Goal: Complete application form

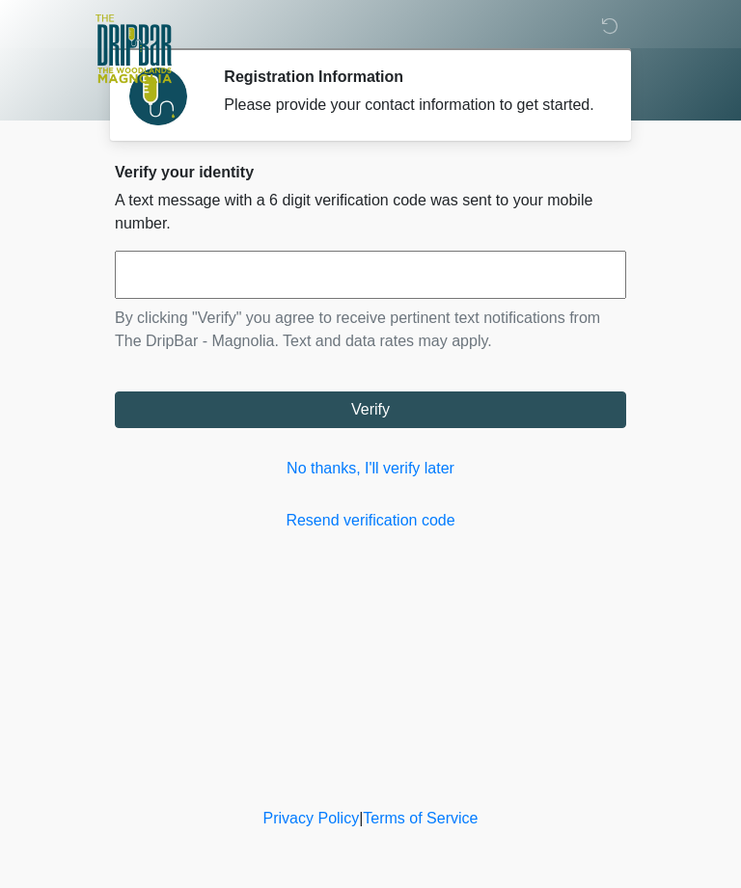
click at [196, 283] on input "text" at bounding box center [370, 275] width 511 height 48
click at [454, 428] on button "Verify" at bounding box center [370, 409] width 511 height 37
click at [444, 532] on link "Resend verification code" at bounding box center [370, 520] width 511 height 23
click at [412, 428] on button "Verify" at bounding box center [370, 409] width 511 height 37
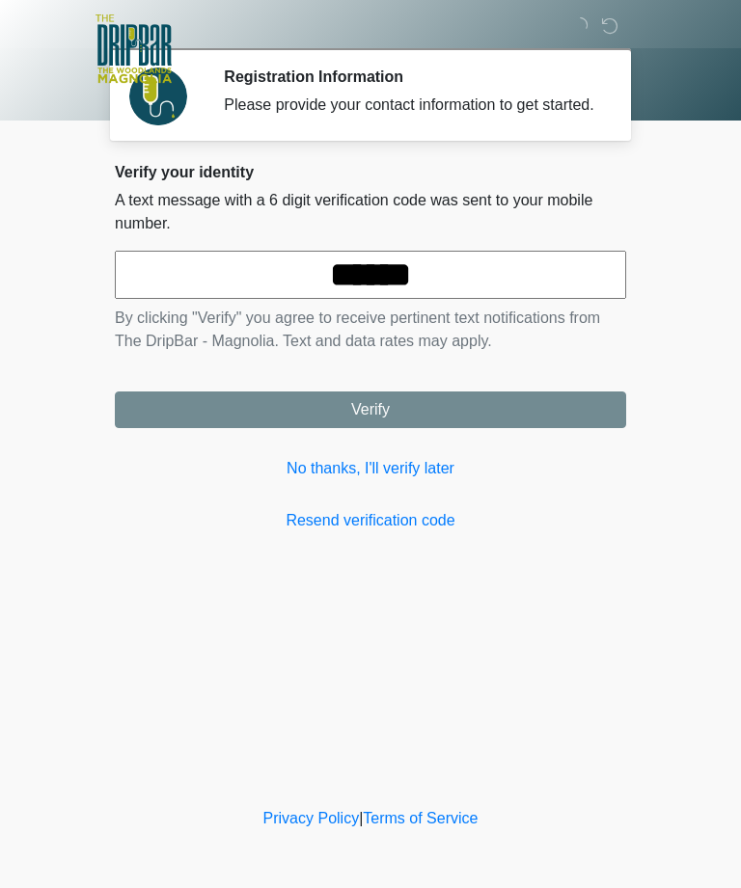
click at [392, 532] on link "Resend verification code" at bounding box center [370, 520] width 511 height 23
click at [475, 299] on input "******" at bounding box center [370, 275] width 511 height 48
click at [433, 480] on link "No thanks, I'll verify later" at bounding box center [370, 468] width 511 height 23
click at [415, 532] on link "Resend verification code" at bounding box center [370, 520] width 511 height 23
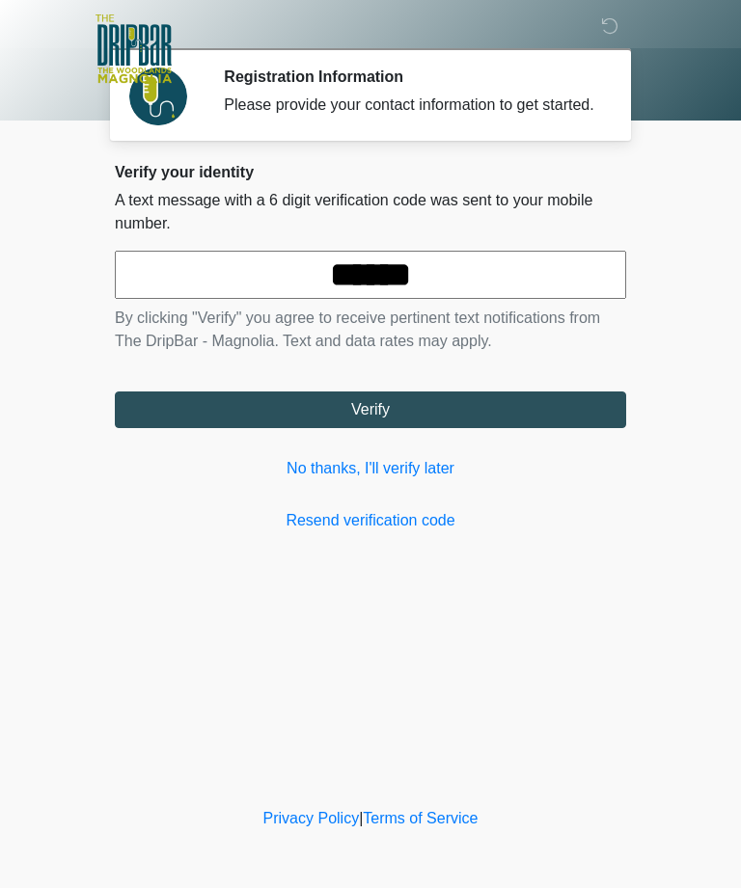
click at [419, 428] on button "Verify" at bounding box center [370, 409] width 511 height 37
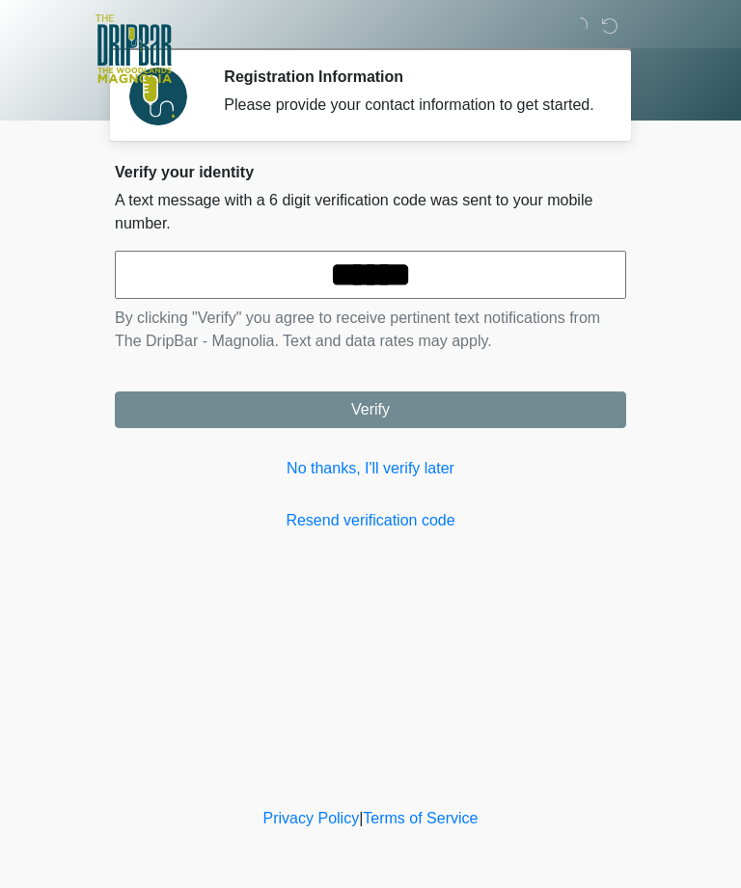
click at [399, 532] on link "Resend verification code" at bounding box center [370, 520] width 511 height 23
click at [409, 532] on link "Resend verification code" at bounding box center [370, 520] width 511 height 23
click at [404, 532] on link "Resend verification code" at bounding box center [370, 520] width 511 height 23
click at [424, 532] on link "Resend verification code" at bounding box center [370, 520] width 511 height 23
click at [427, 532] on link "Resend verification code" at bounding box center [370, 520] width 511 height 23
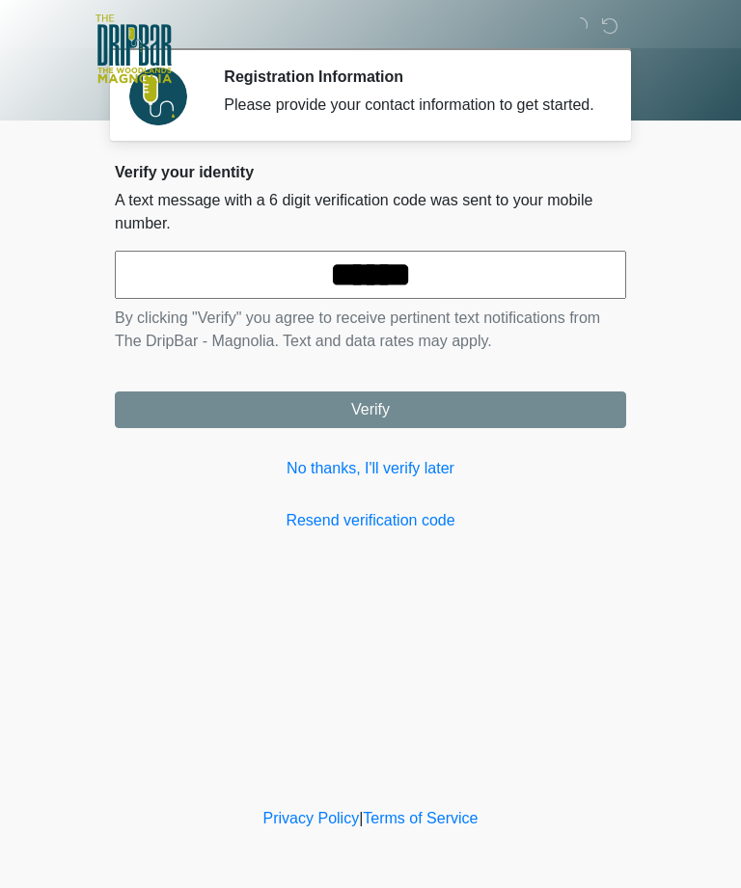
click at [441, 299] on input "******" at bounding box center [370, 275] width 511 height 48
type input "*"
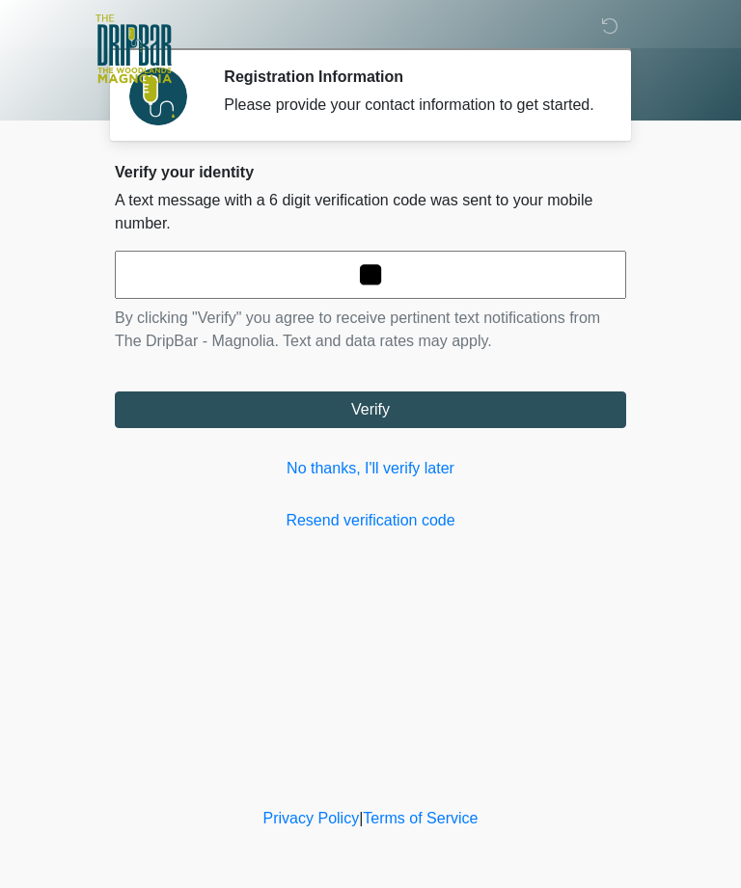
type input "*"
click at [494, 428] on button "Verify" at bounding box center [370, 409] width 511 height 37
click at [520, 420] on button "Verify" at bounding box center [370, 409] width 511 height 37
click at [431, 523] on div "Verify your identity A text message with a 6 digit verification code was sent t…" at bounding box center [370, 347] width 511 height 369
click at [428, 529] on link "Resend verification code" at bounding box center [370, 520] width 511 height 23
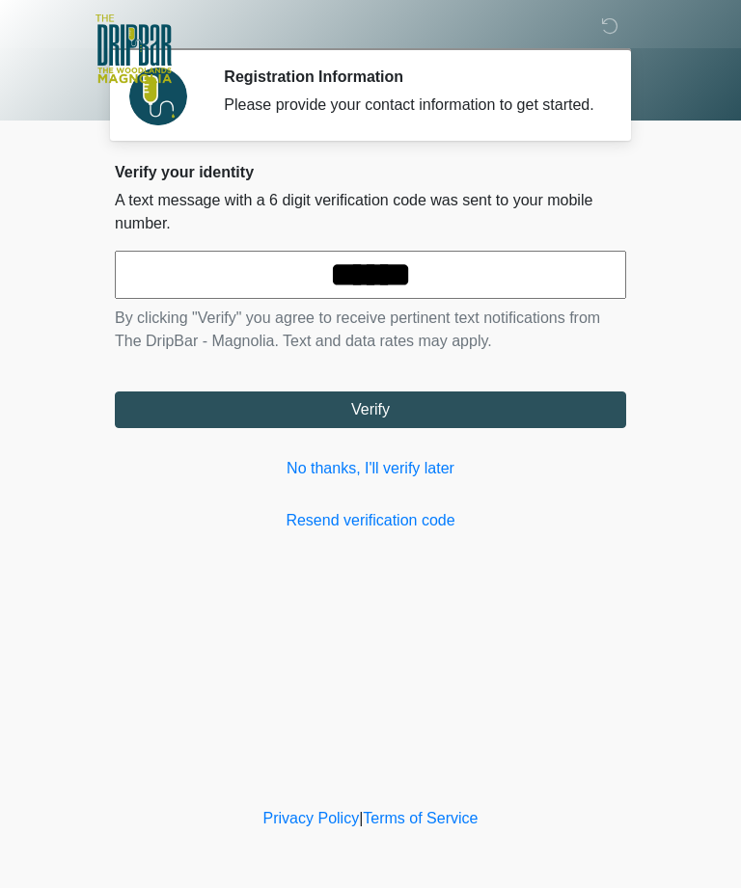
click at [422, 532] on link "Resend verification code" at bounding box center [370, 520] width 511 height 23
click at [418, 532] on link "Resend verification code" at bounding box center [370, 520] width 511 height 23
click at [483, 299] on input "******" at bounding box center [370, 275] width 511 height 48
type input "*"
type input "******"
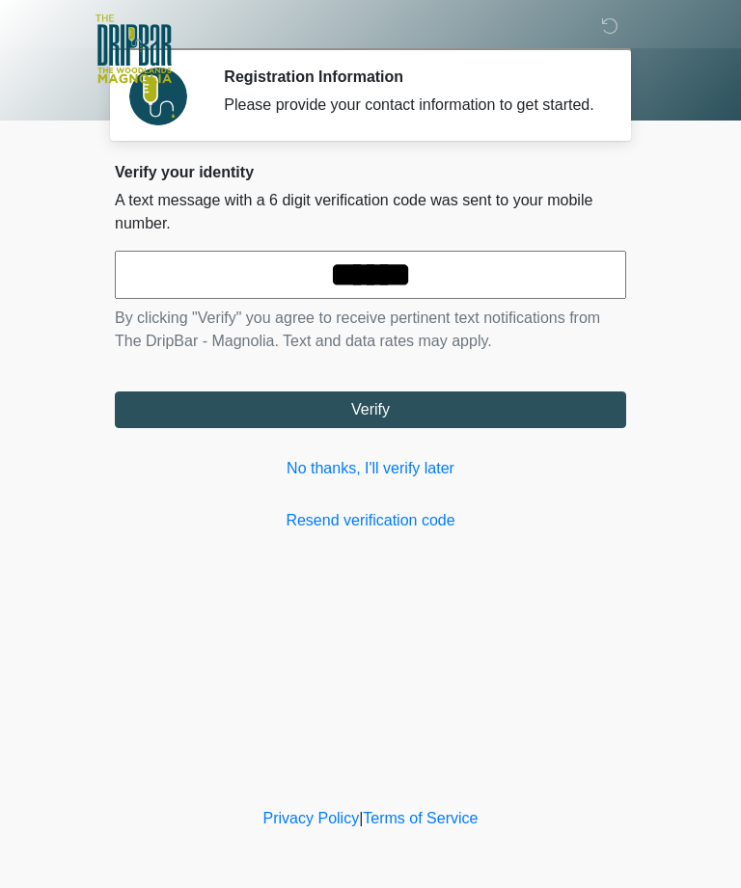
click at [483, 428] on button "Verify" at bounding box center [370, 409] width 511 height 37
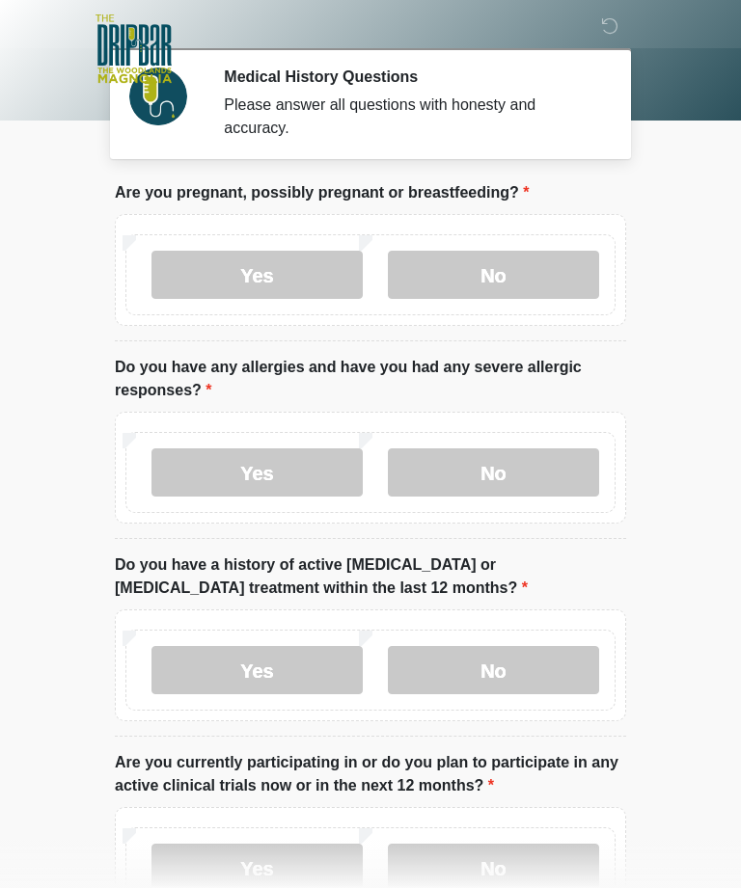
click at [517, 269] on label "No" at bounding box center [493, 275] width 211 height 48
click at [517, 466] on label "No" at bounding box center [493, 472] width 211 height 48
click at [513, 673] on label "No" at bounding box center [493, 670] width 211 height 48
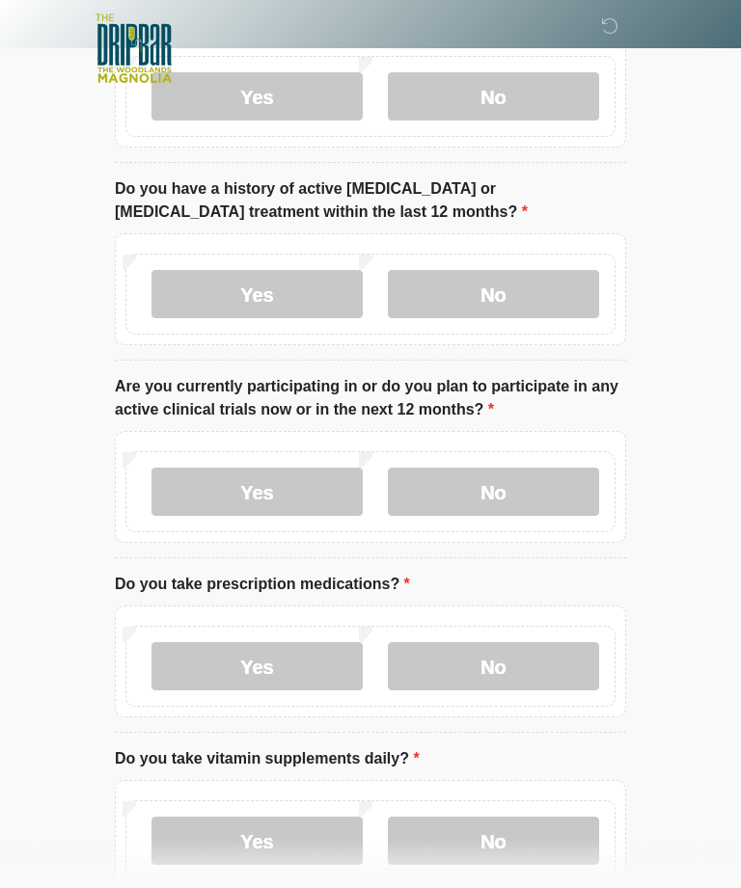
scroll to position [337, 0]
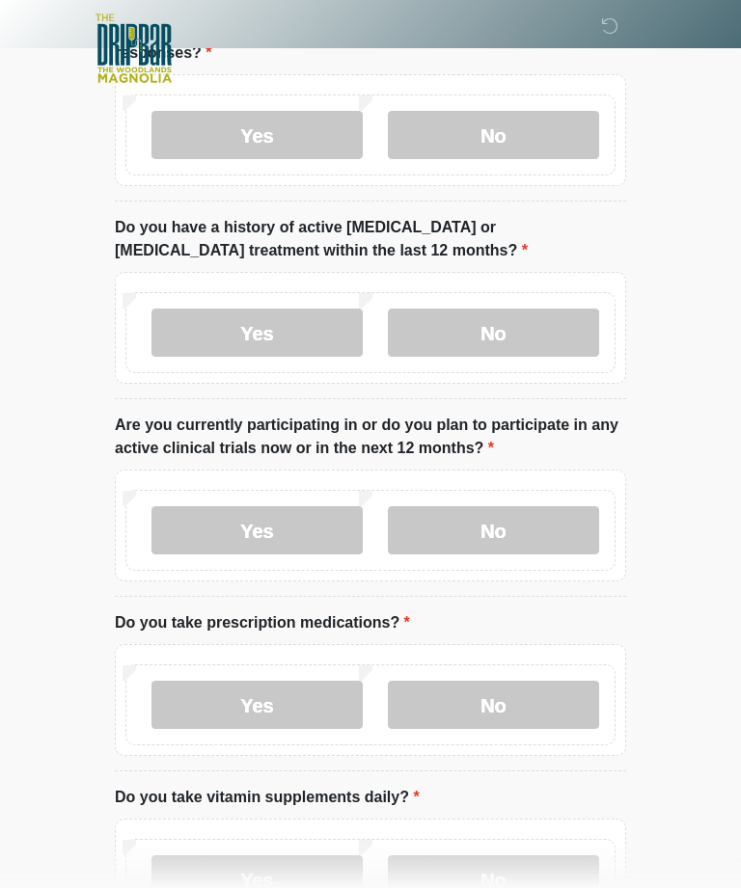
click at [520, 531] on label "No" at bounding box center [493, 531] width 211 height 48
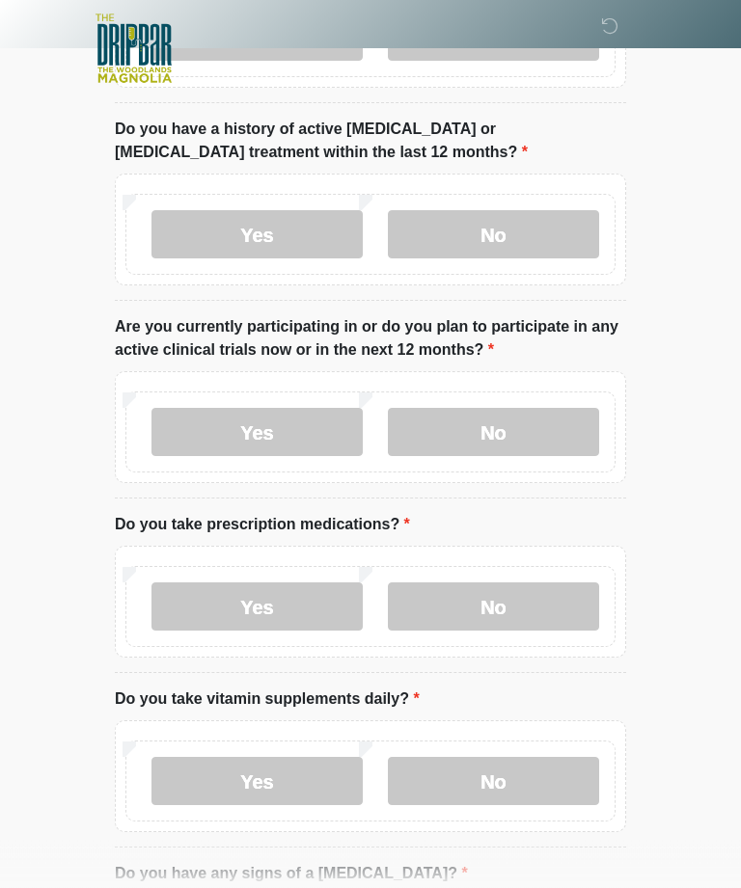
click at [517, 610] on label "No" at bounding box center [493, 607] width 211 height 48
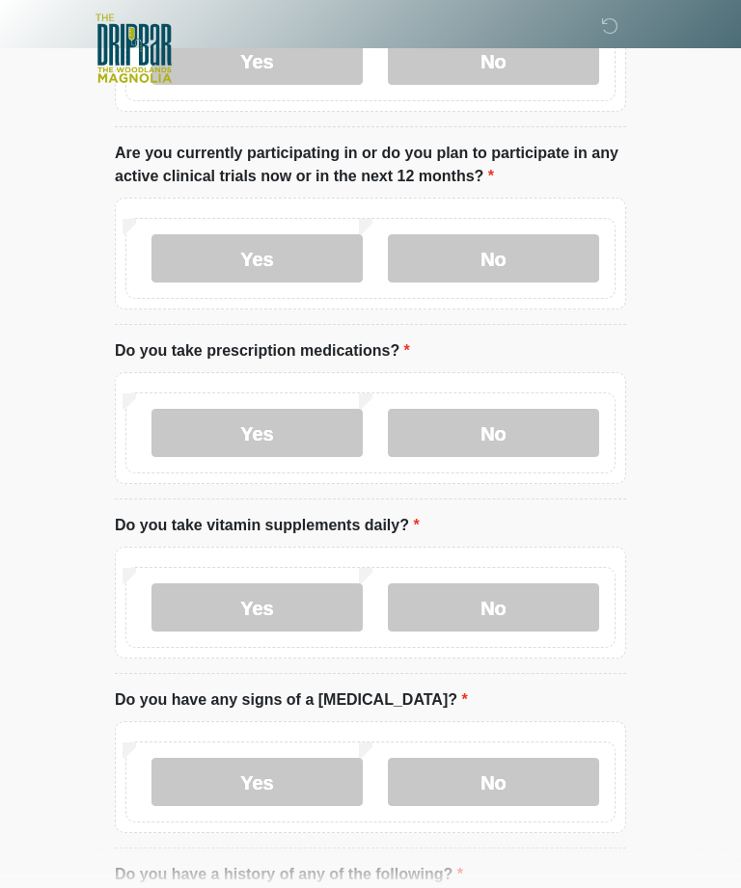
scroll to position [609, 0]
click at [294, 601] on label "Yes" at bounding box center [256, 607] width 211 height 48
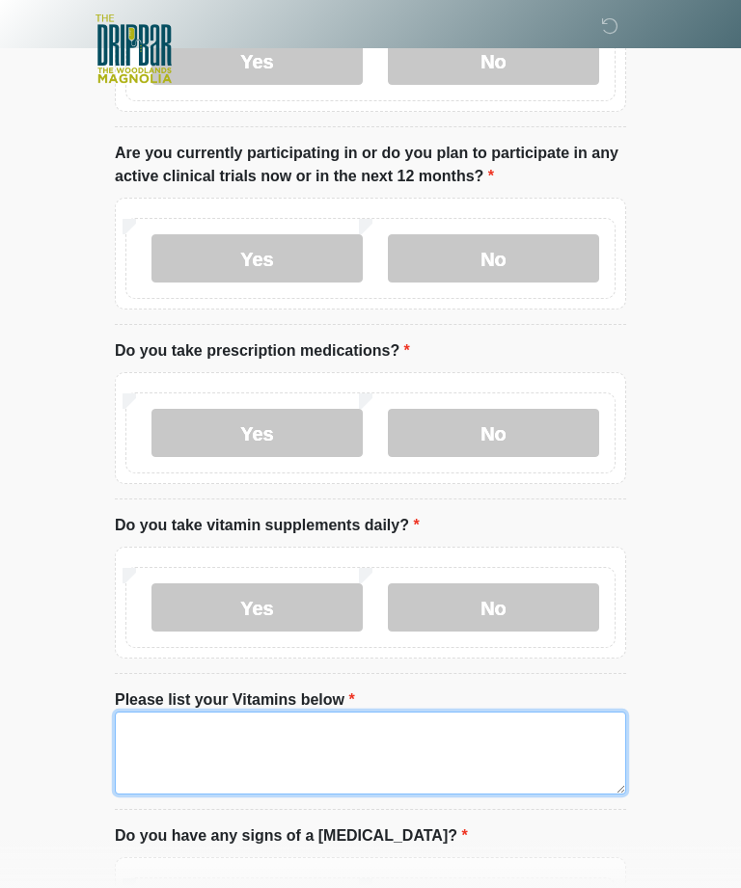
click at [348, 746] on textarea "Please list your Vitamins below" at bounding box center [370, 753] width 511 height 83
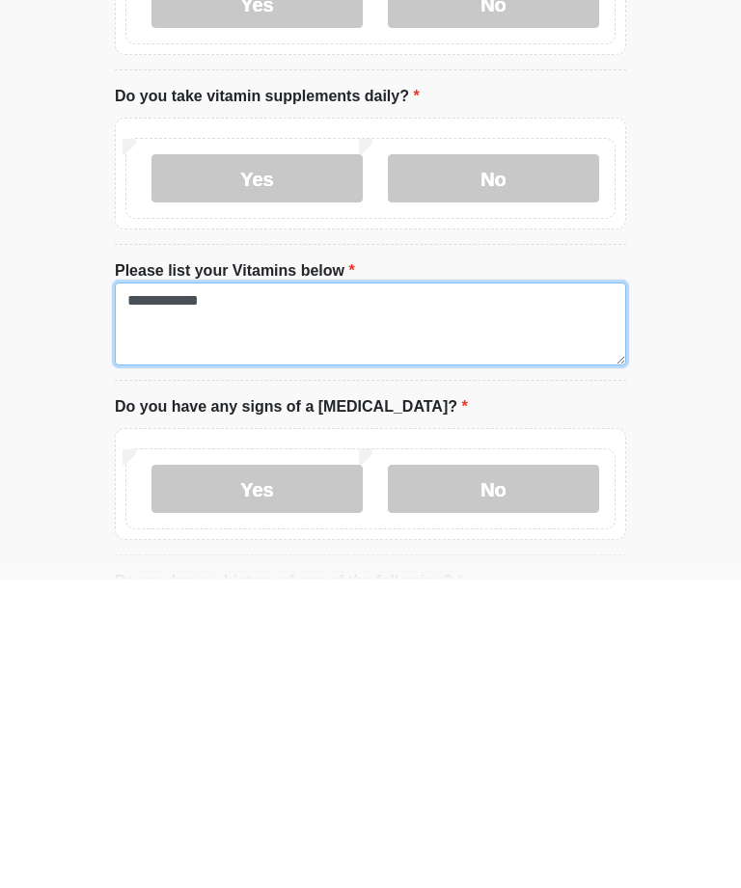
type textarea "**********"
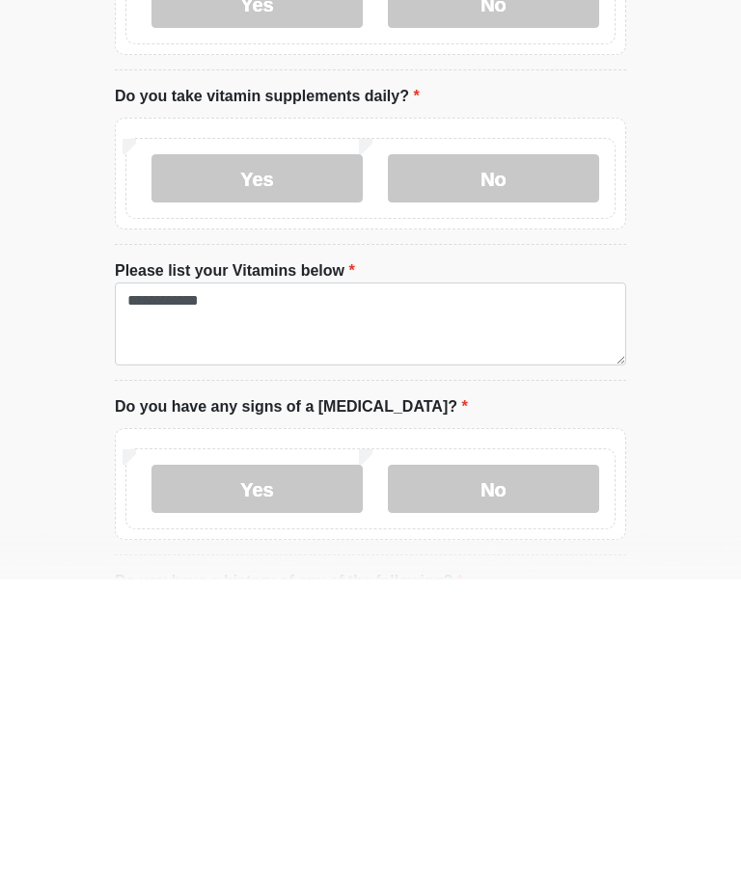
click at [512, 773] on label "No" at bounding box center [493, 797] width 211 height 48
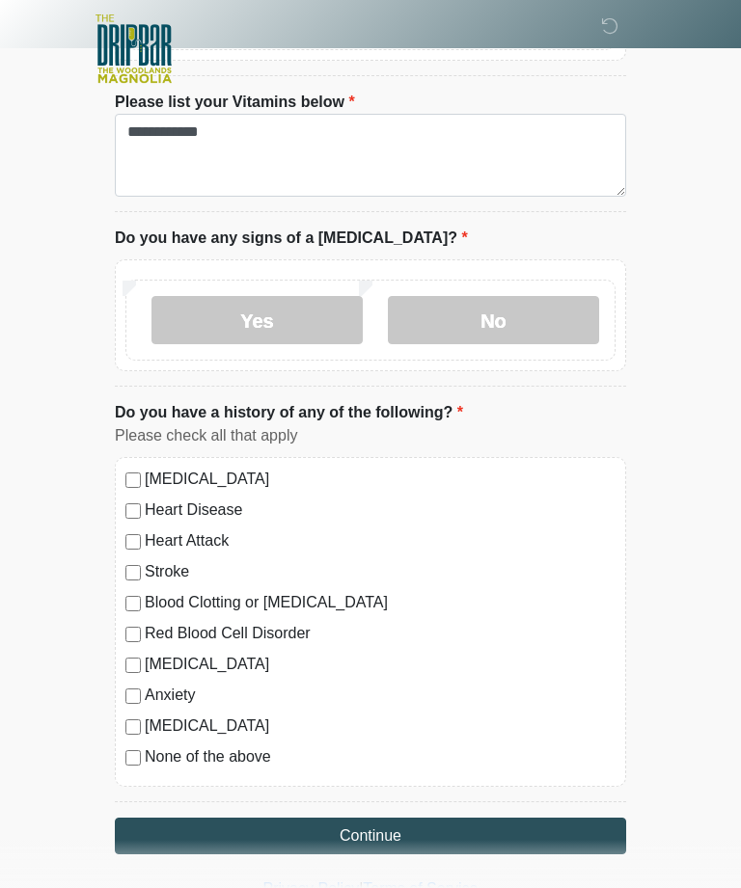
scroll to position [1212, 0]
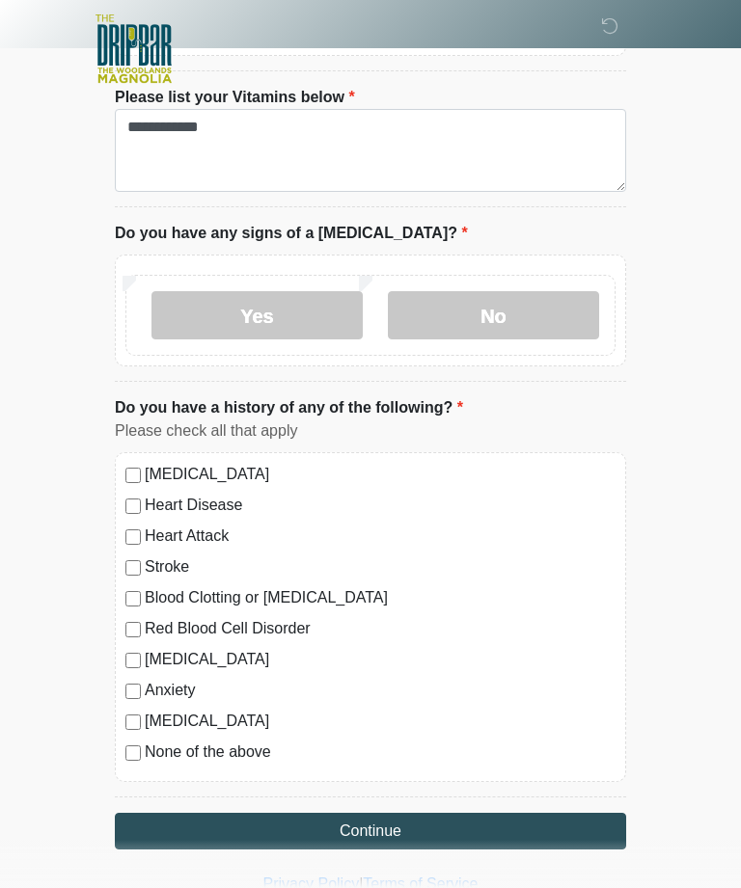
click at [147, 745] on label "None of the above" at bounding box center [380, 752] width 471 height 23
click at [498, 827] on button "Continue" at bounding box center [370, 831] width 511 height 37
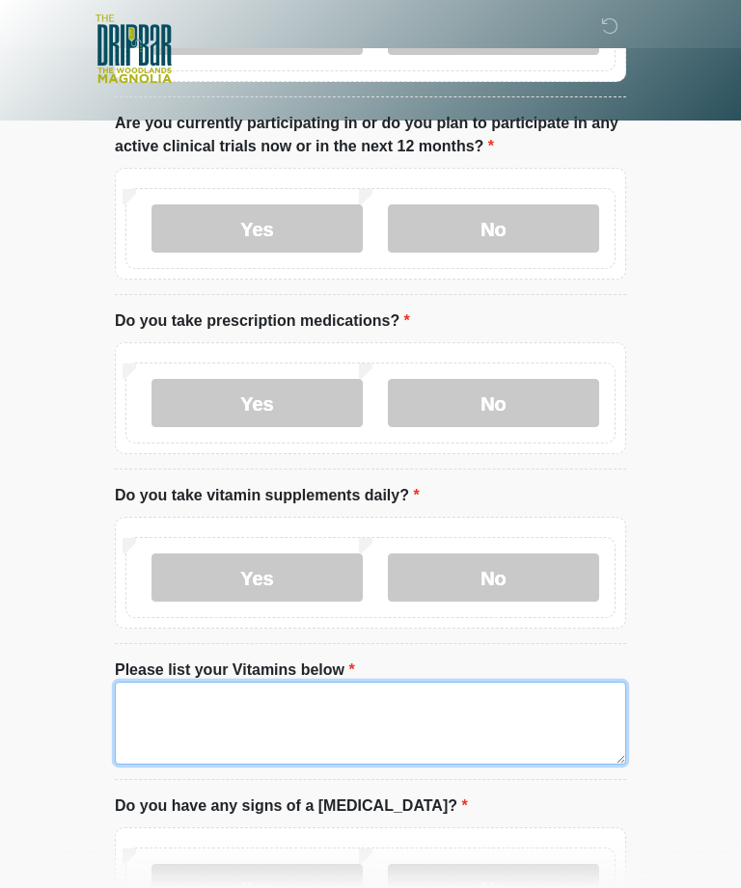
click at [473, 765] on textarea "Please list your Vitamins below" at bounding box center [370, 723] width 511 height 83
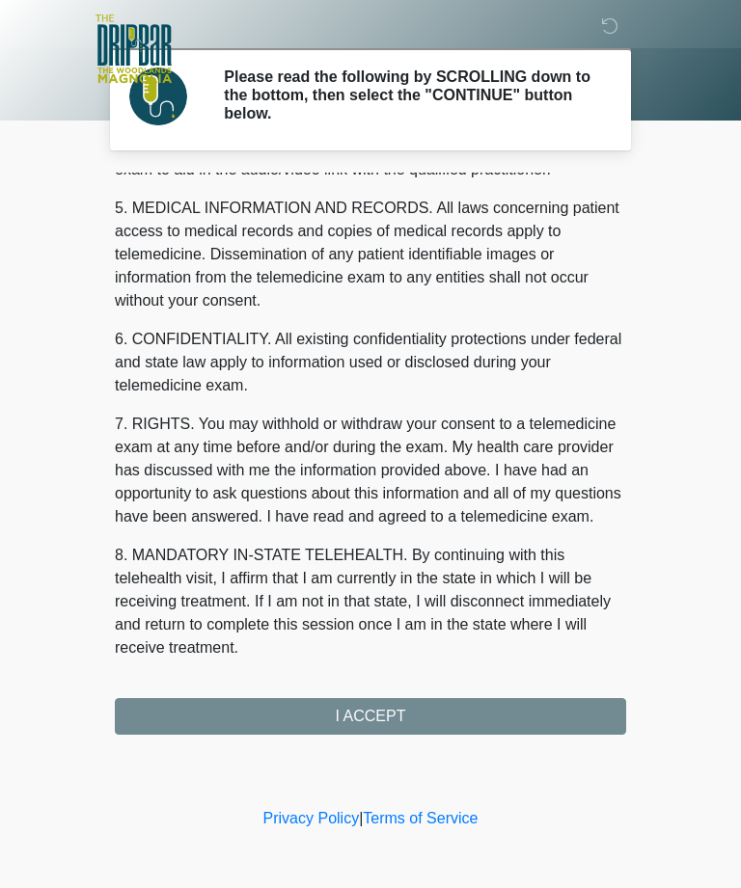
scroll to position [616, 0]
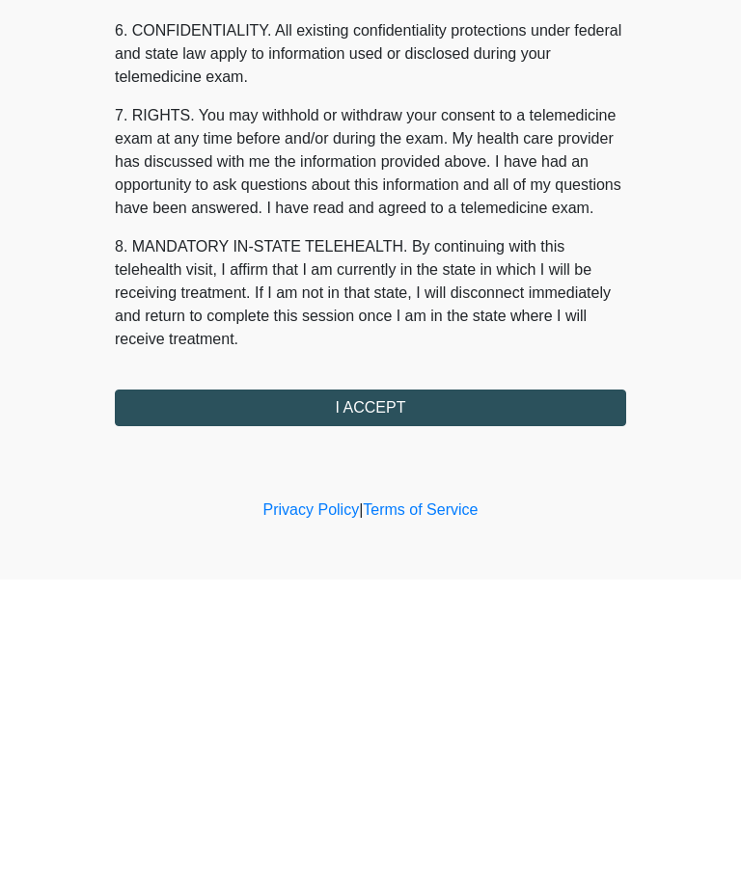
click at [470, 698] on button "I ACCEPT" at bounding box center [370, 716] width 511 height 37
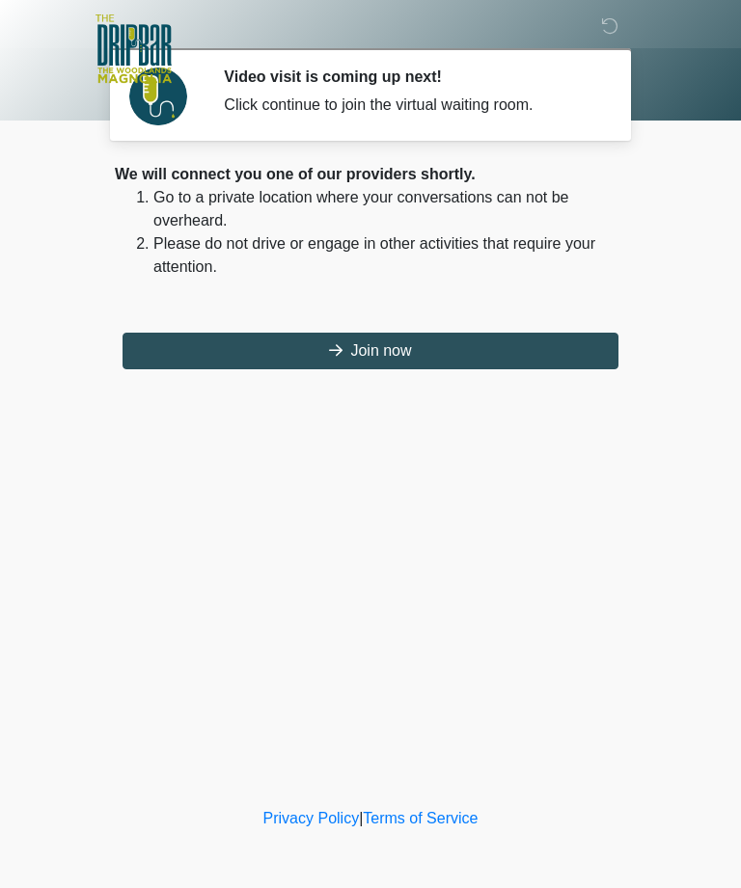
click at [447, 358] on button "Join now" at bounding box center [370, 351] width 496 height 37
